Goal: Information Seeking & Learning: Find specific fact

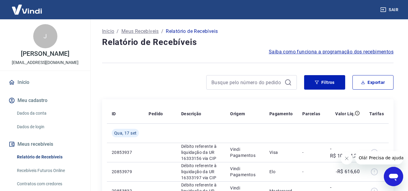
click at [349, 160] on icon "Fechar mensagem da empresa" at bounding box center [346, 158] width 5 height 5
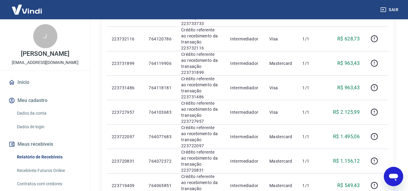
scroll to position [484, 0]
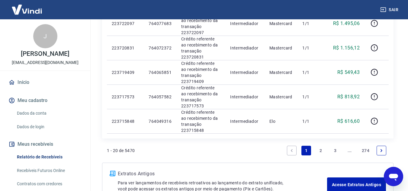
click at [324, 151] on link "2" at bounding box center [321, 151] width 10 height 10
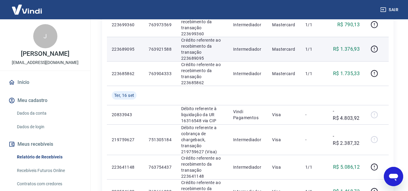
scroll to position [242, 0]
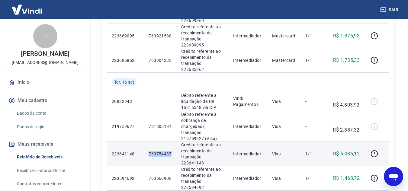
drag, startPoint x: 148, startPoint y: 115, endPoint x: 171, endPoint y: 114, distance: 23.0
click at [171, 142] on td "763754437" at bounding box center [160, 154] width 33 height 24
copy p "763754437"
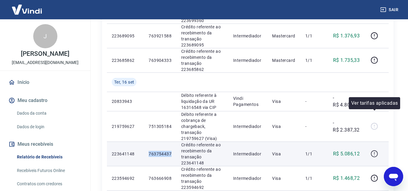
click at [374, 150] on icon "button" at bounding box center [375, 154] width 8 height 8
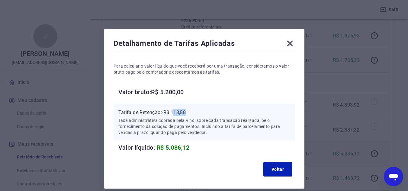
drag, startPoint x: 174, startPoint y: 112, endPoint x: 188, endPoint y: 112, distance: 14.2
click at [188, 112] on p "Tarifa de Retenção: -R$ 113,88" at bounding box center [205, 112] width 172 height 7
click at [182, 112] on p "Tarifa de Retenção: -R$ 113,88" at bounding box center [205, 112] width 172 height 7
drag, startPoint x: 173, startPoint y: 112, endPoint x: 190, endPoint y: 113, distance: 16.9
click at [190, 113] on p "Tarifa de Retenção: -R$ 113,88" at bounding box center [205, 112] width 172 height 7
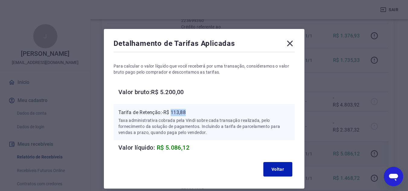
copy p "113,88"
click at [290, 39] on icon at bounding box center [290, 44] width 10 height 10
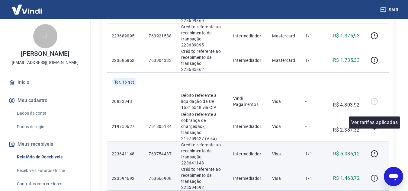
click at [379, 175] on icon "button" at bounding box center [375, 179] width 8 height 8
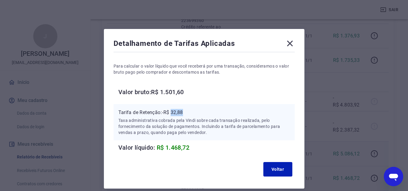
drag, startPoint x: 173, startPoint y: 113, endPoint x: 187, endPoint y: 113, distance: 14.8
click at [187, 113] on p "Tarifa de Retenção: -R$ 32,88" at bounding box center [205, 112] width 172 height 7
copy p "32,88"
drag, startPoint x: 292, startPoint y: 45, endPoint x: 346, endPoint y: 120, distance: 92.4
click at [292, 46] on icon at bounding box center [290, 44] width 6 height 6
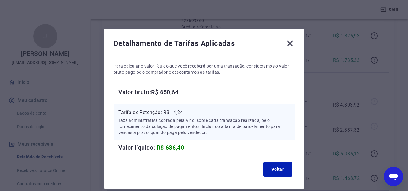
click at [174, 112] on p "Tarifa de Retenção: -R$ 14,24" at bounding box center [205, 112] width 172 height 7
drag, startPoint x: 173, startPoint y: 112, endPoint x: 185, endPoint y: 112, distance: 11.8
click at [185, 112] on p "Tarifa de Retenção: -R$ 14,24" at bounding box center [205, 112] width 172 height 7
copy p "14,24"
click at [289, 43] on icon at bounding box center [290, 44] width 6 height 6
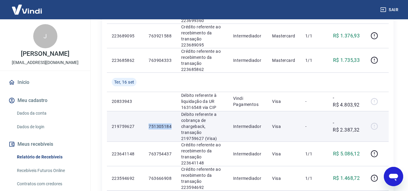
drag, startPoint x: 150, startPoint y: 90, endPoint x: 171, endPoint y: 90, distance: 21.8
click at [171, 111] on td "751305184" at bounding box center [160, 126] width 33 height 31
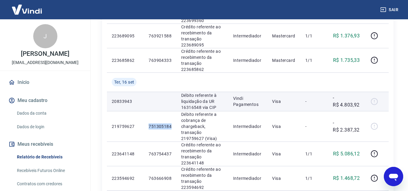
copy p "751305184"
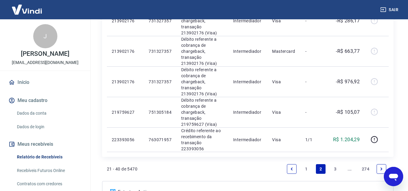
scroll to position [566, 0]
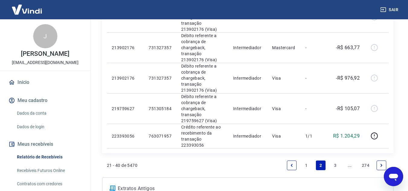
click at [335, 161] on link "3" at bounding box center [336, 166] width 10 height 10
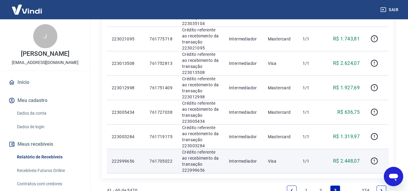
scroll to position [544, 0]
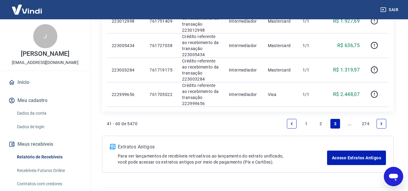
click at [321, 121] on link "2" at bounding box center [321, 124] width 10 height 10
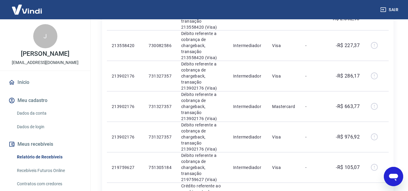
scroll to position [514, 0]
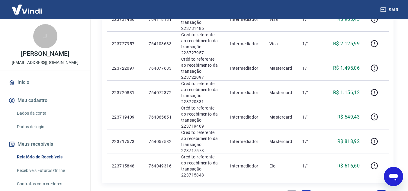
scroll to position [514, 0]
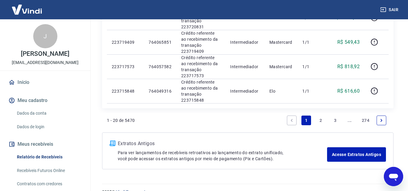
click at [323, 121] on link "2" at bounding box center [321, 121] width 10 height 10
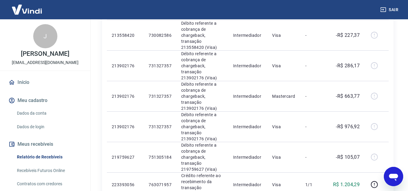
scroll to position [566, 0]
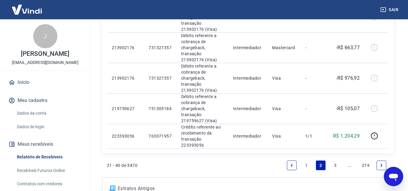
click at [308, 161] on link "1" at bounding box center [307, 166] width 10 height 10
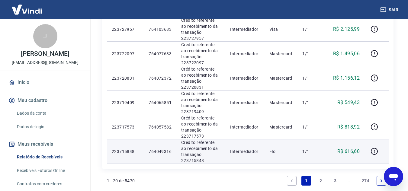
scroll to position [514, 0]
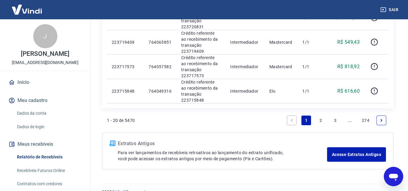
click at [320, 120] on link "2" at bounding box center [321, 121] width 10 height 10
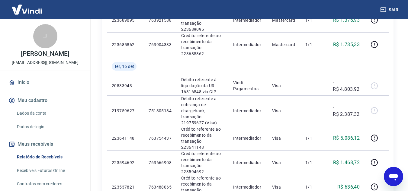
scroll to position [272, 0]
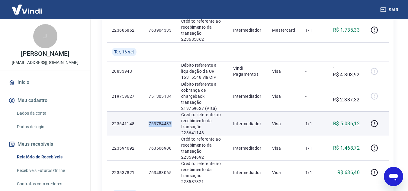
drag, startPoint x: 147, startPoint y: 84, endPoint x: 171, endPoint y: 85, distance: 24.2
click at [171, 112] on td "763754437" at bounding box center [160, 124] width 33 height 24
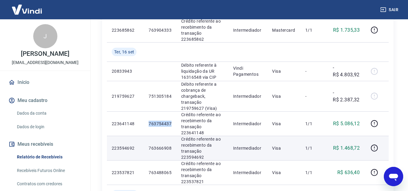
copy p "763754437"
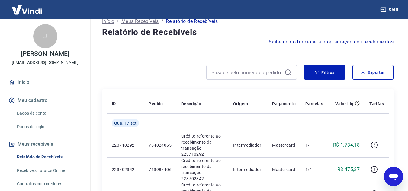
scroll to position [0, 0]
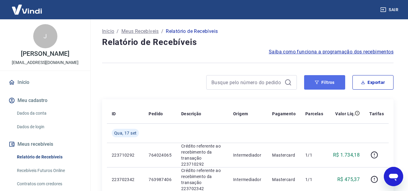
click at [328, 87] on button "Filtros" at bounding box center [324, 82] width 41 height 15
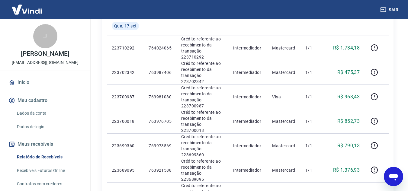
scroll to position [242, 0]
